Goal: Task Accomplishment & Management: Manage account settings

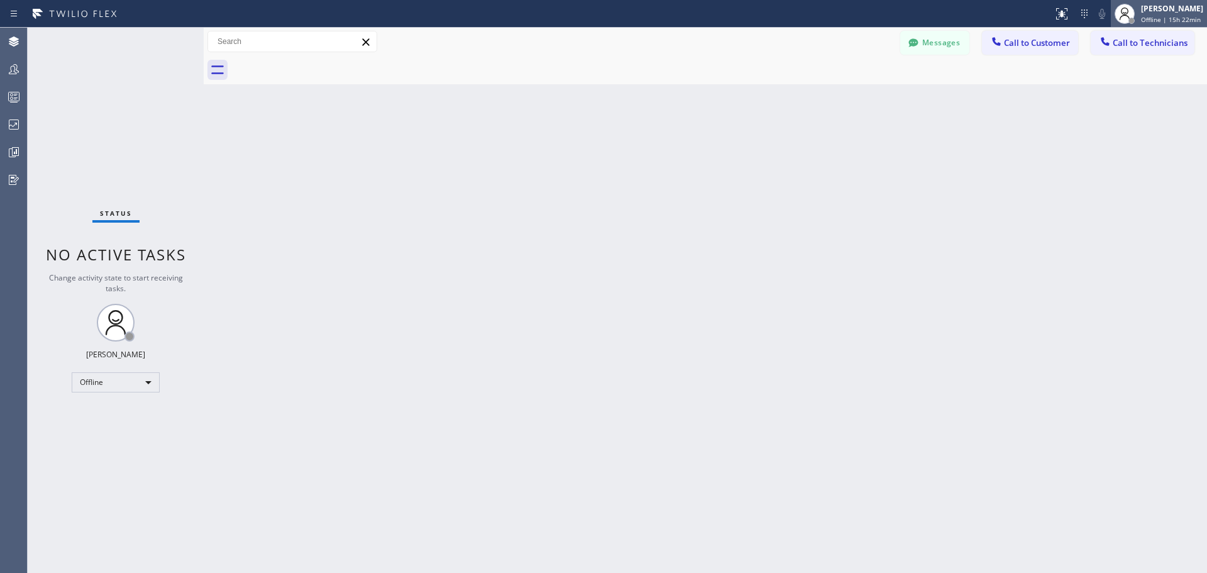
click at [1158, 23] on span "Offline | 15h 22min" at bounding box center [1171, 19] width 60 height 9
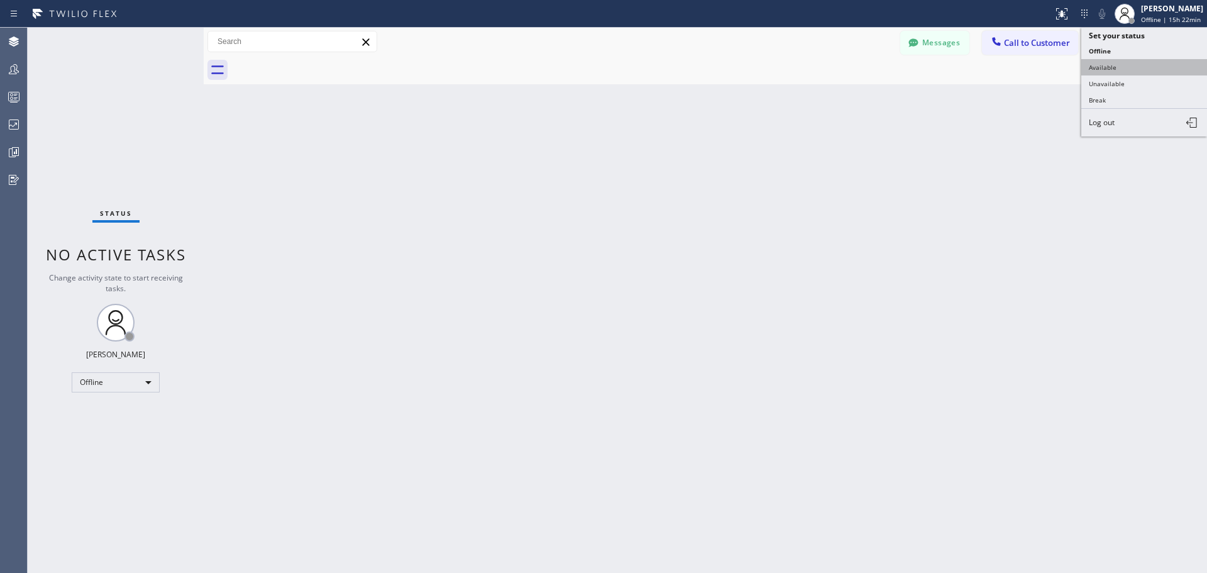
click at [1143, 73] on button "Available" at bounding box center [1144, 67] width 126 height 16
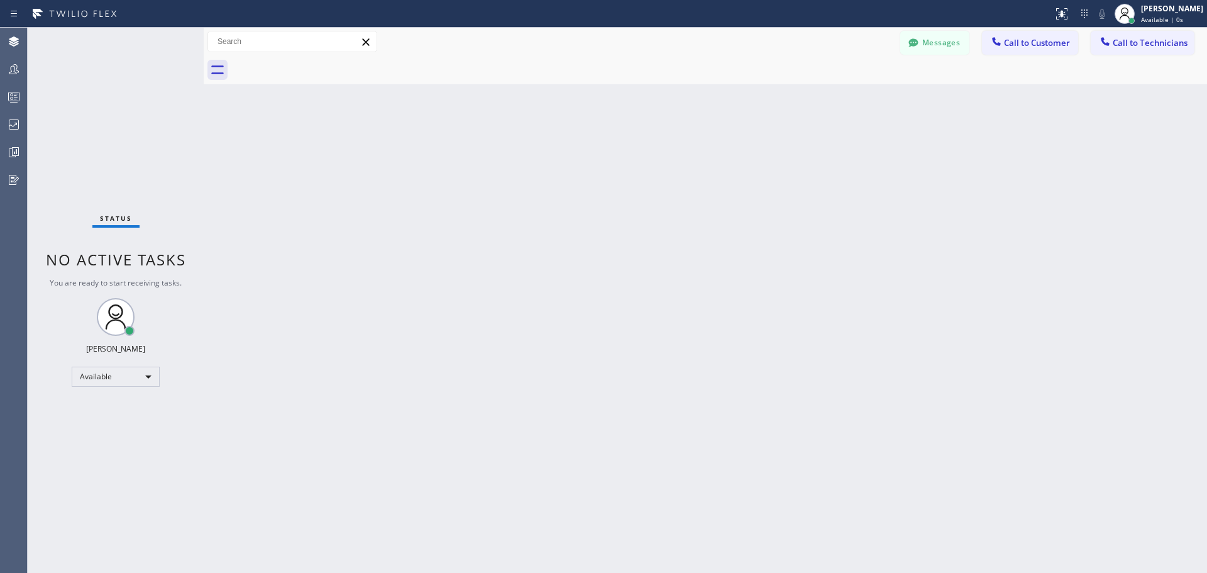
click at [917, 305] on div "Back to Dashboard Change Sender ID Customers Technicians RS [PERSON_NAME] [DATE…" at bounding box center [705, 300] width 1003 height 545
click at [1158, 13] on div "[PERSON_NAME]" at bounding box center [1172, 8] width 62 height 11
click at [1146, 82] on button "Unavailable" at bounding box center [1144, 83] width 126 height 16
